Goal: Book appointment/travel/reservation

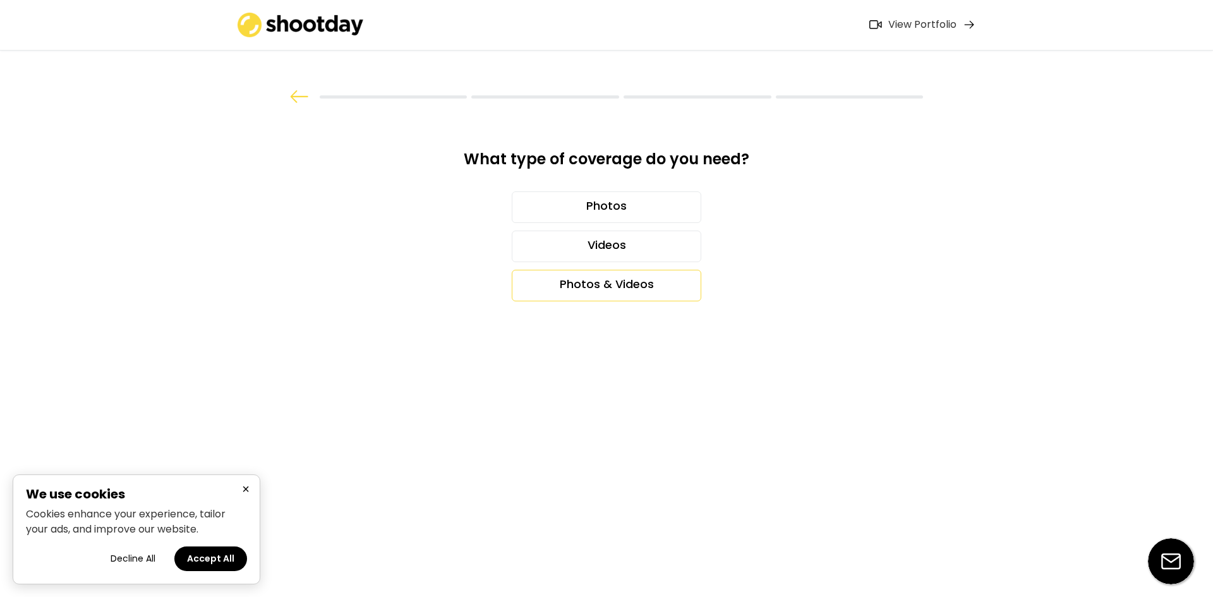
click at [616, 291] on div "Photos & Videos" at bounding box center [606, 286] width 189 height 32
